Goal: Check status: Check status

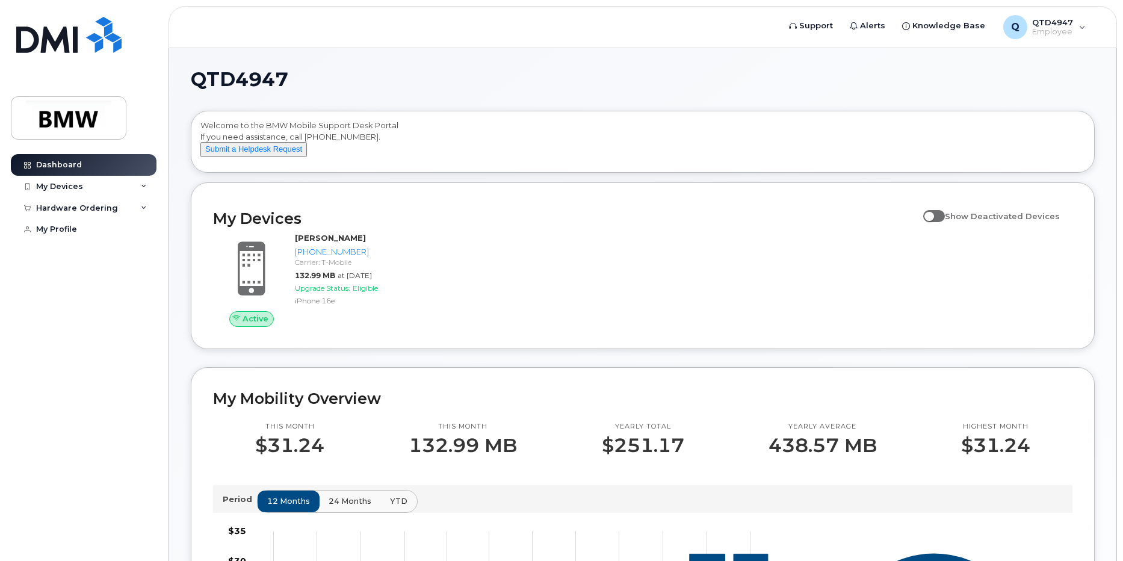
click at [944, 222] on span at bounding box center [934, 216] width 22 height 12
click at [933, 214] on input "Show Deactivated Devices" at bounding box center [928, 210] width 10 height 10
checkbox input "true"
click at [67, 185] on div "My Devices" at bounding box center [59, 187] width 47 height 10
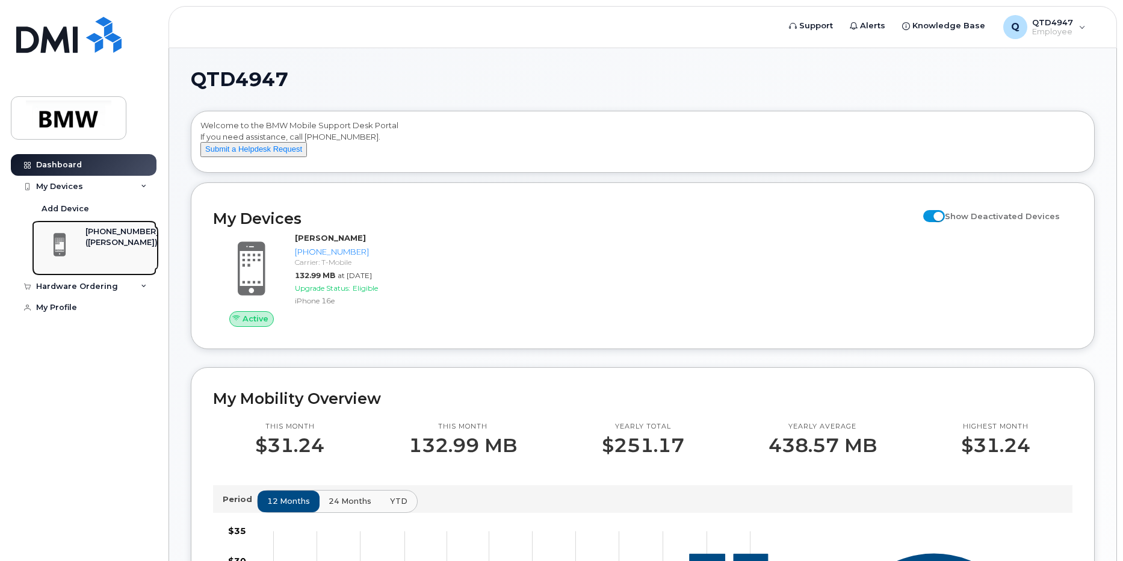
click at [93, 237] on div "([PERSON_NAME])" at bounding box center [121, 242] width 73 height 11
